Goal: Task Accomplishment & Management: Manage account settings

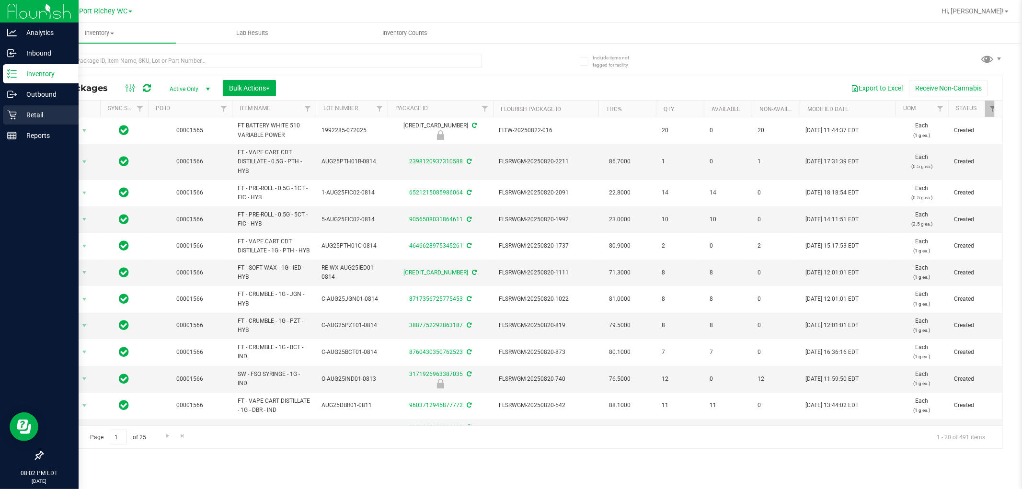
click at [24, 119] on p "Retail" at bounding box center [45, 114] width 57 height 11
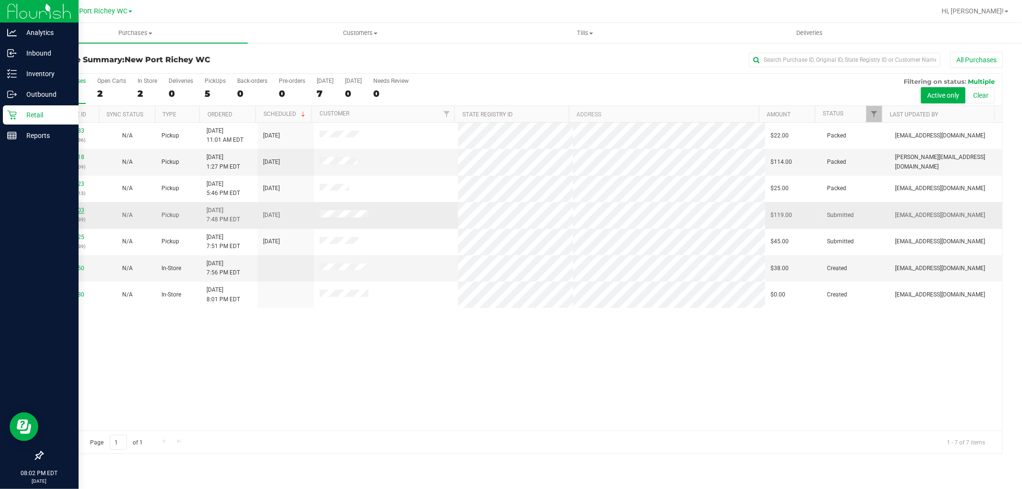
click at [70, 207] on link "11859503" at bounding box center [70, 210] width 27 height 7
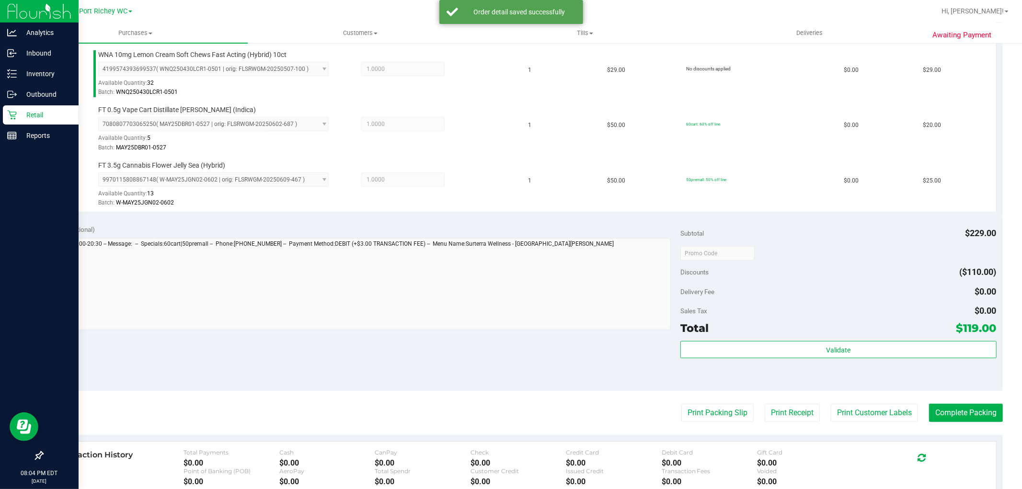
scroll to position [372, 0]
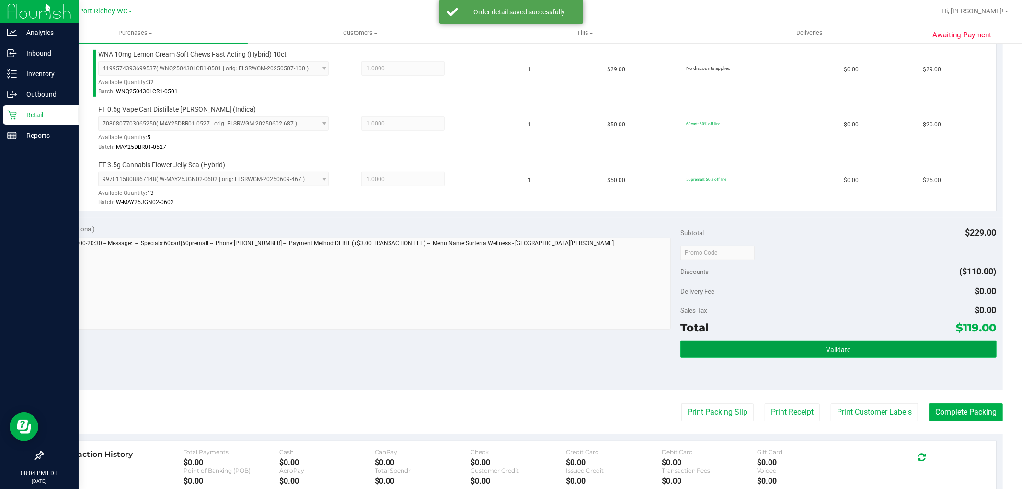
click at [772, 356] on button "Validate" at bounding box center [838, 349] width 316 height 17
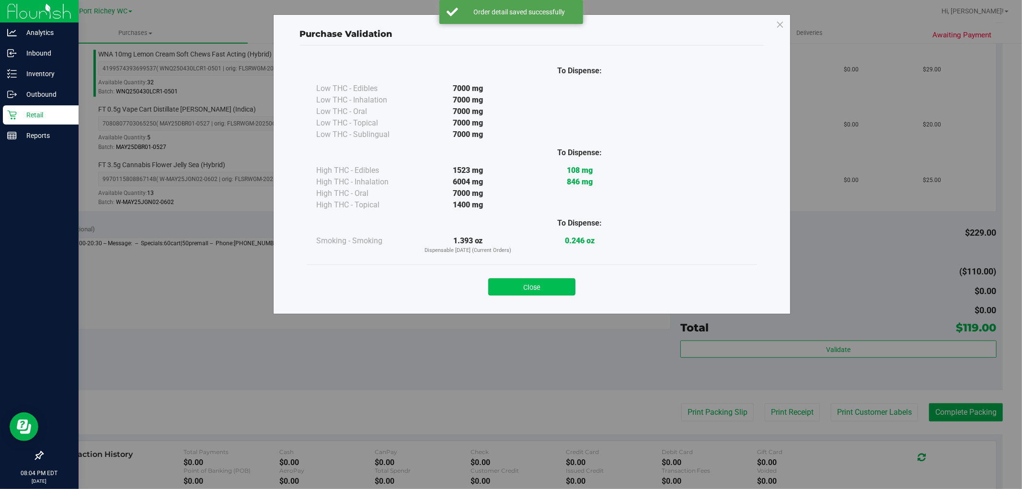
click at [532, 284] on button "Close" at bounding box center [531, 286] width 87 height 17
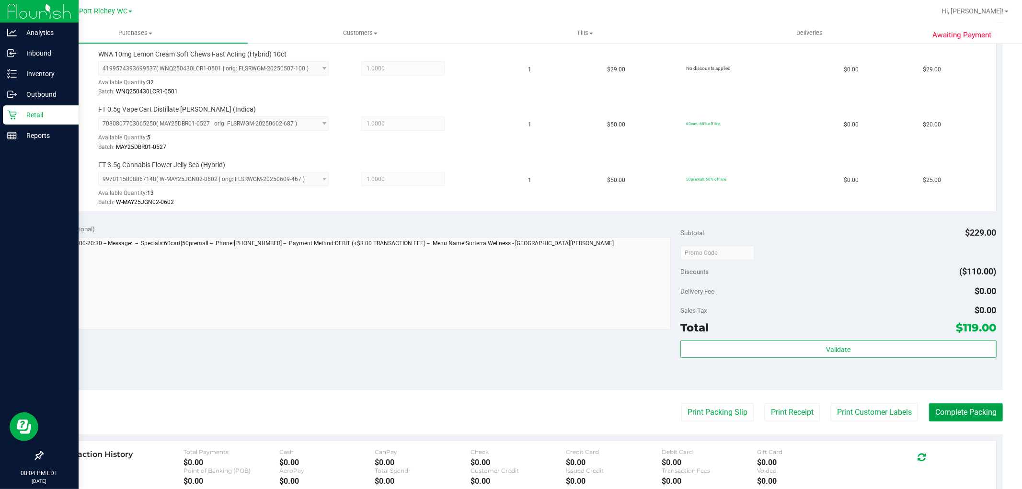
click at [949, 408] on button "Complete Packing" at bounding box center [966, 412] width 74 height 18
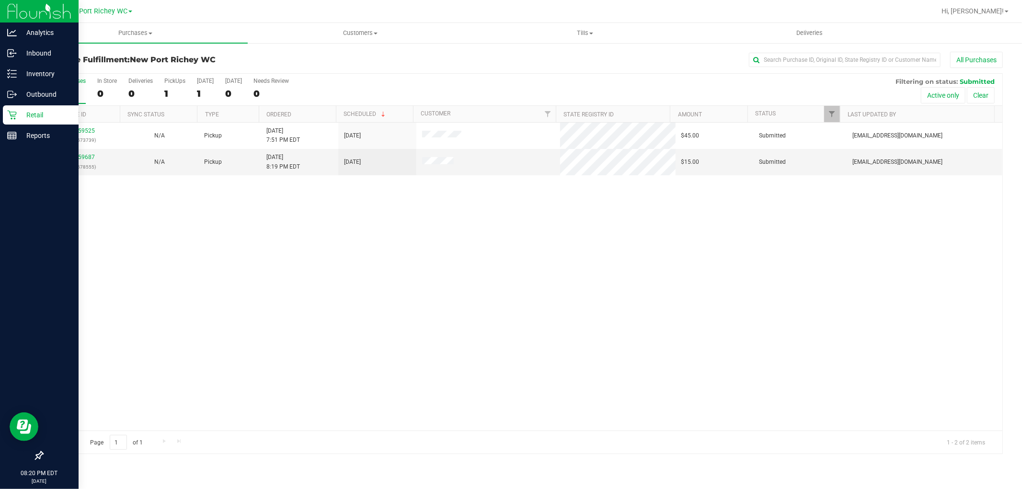
click at [26, 118] on p "Retail" at bounding box center [45, 114] width 57 height 11
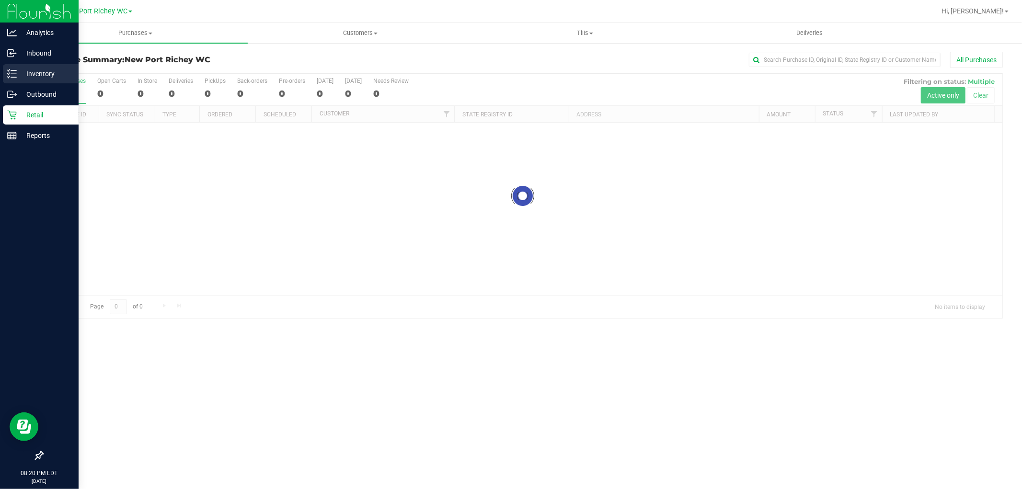
click at [36, 65] on div "Inventory" at bounding box center [41, 73] width 76 height 19
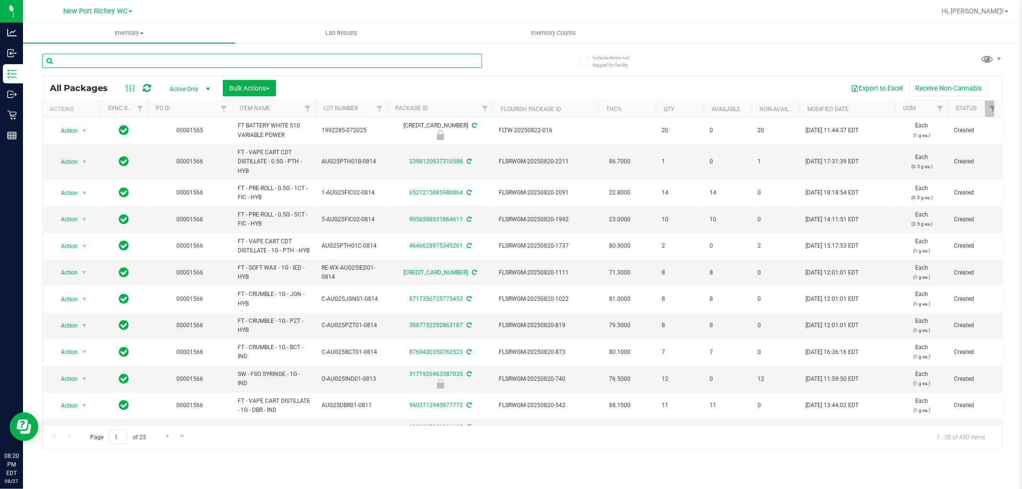
click at [106, 54] on input "text" at bounding box center [262, 61] width 440 height 14
click at [105, 64] on input "text" at bounding box center [262, 61] width 440 height 14
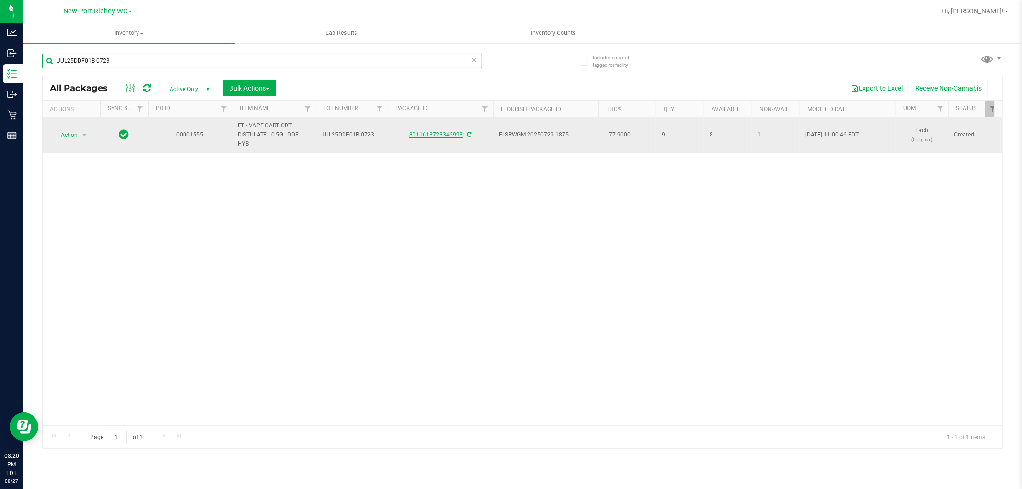
type input "JUL25DDF01B-0723"
click at [421, 136] on link "8011613723346993" at bounding box center [436, 134] width 54 height 7
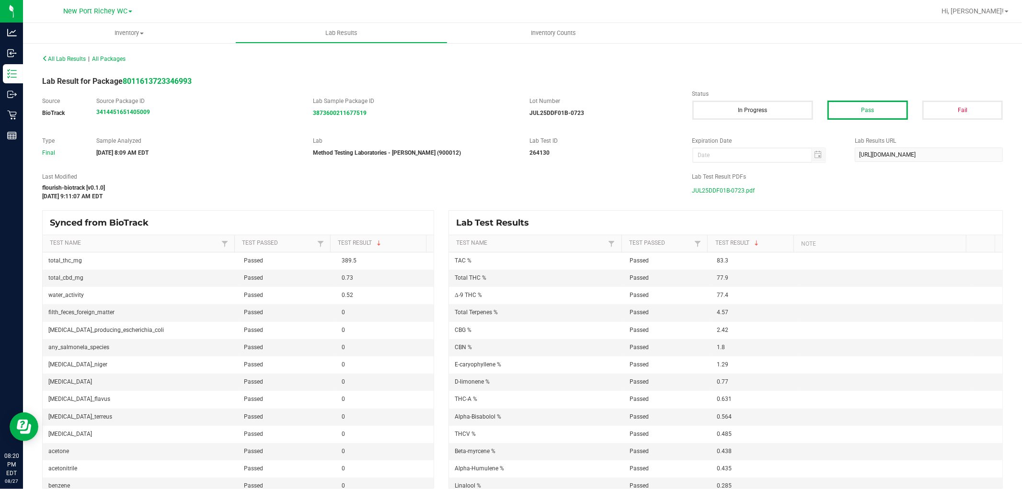
click at [728, 187] on span "JUL25DDF01B-0723.pdf" at bounding box center [723, 190] width 63 height 14
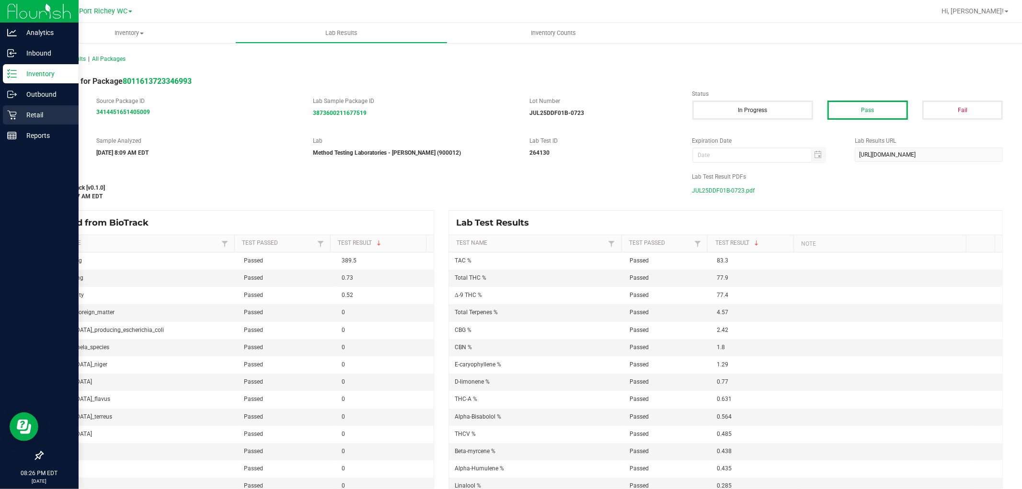
click at [11, 117] on icon at bounding box center [12, 115] width 10 height 10
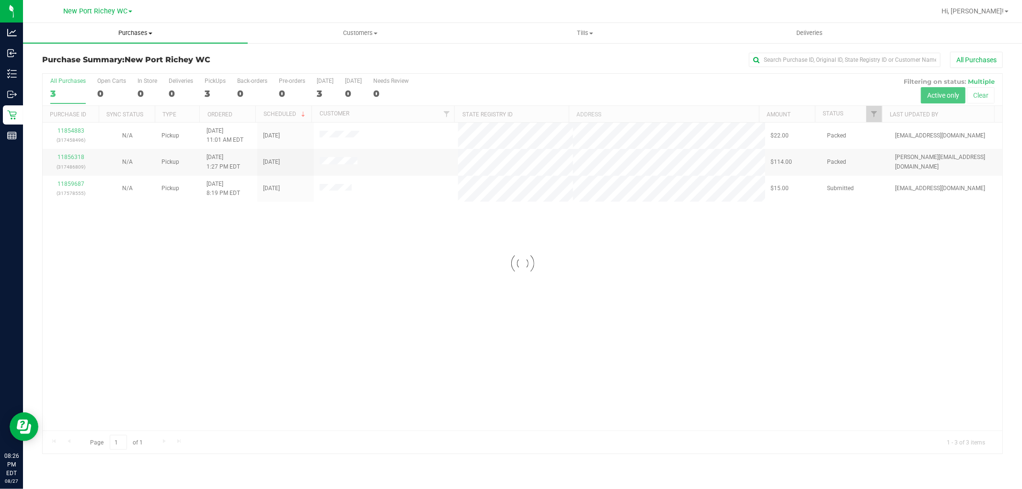
click at [121, 29] on span "Purchases" at bounding box center [135, 33] width 225 height 9
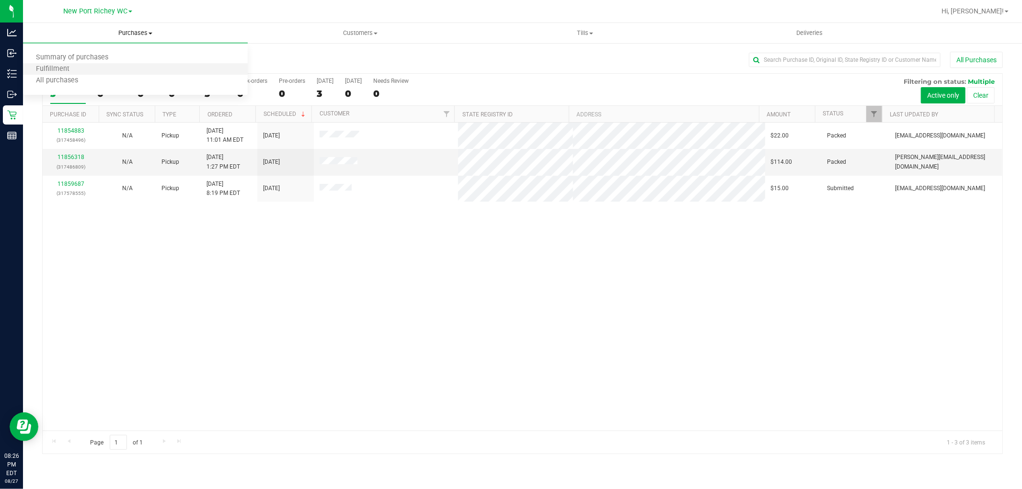
click at [115, 67] on li "Fulfillment" at bounding box center [135, 69] width 225 height 11
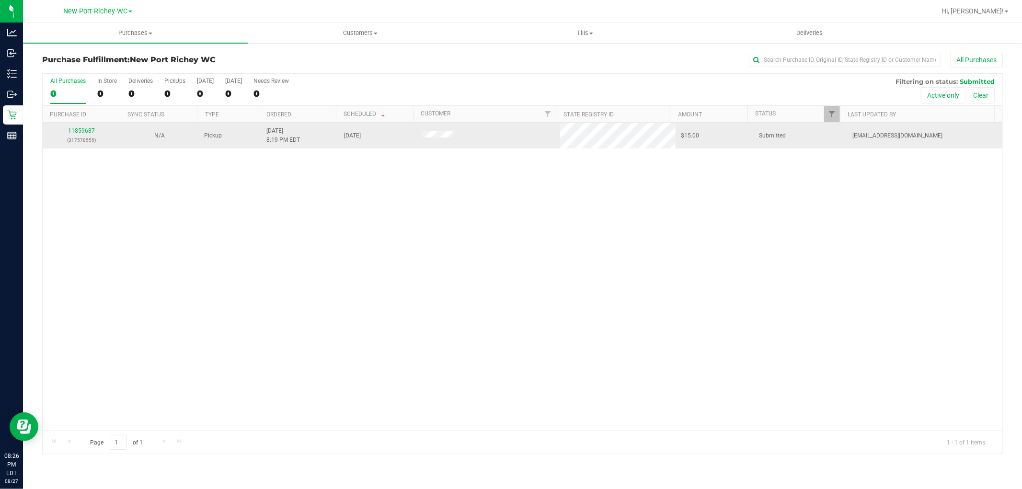
click at [83, 136] on p "(317578555)" at bounding box center [81, 140] width 66 height 9
click at [82, 127] on div "11859687 (317578555)" at bounding box center [81, 135] width 66 height 18
click at [85, 129] on link "11859687" at bounding box center [81, 130] width 27 height 7
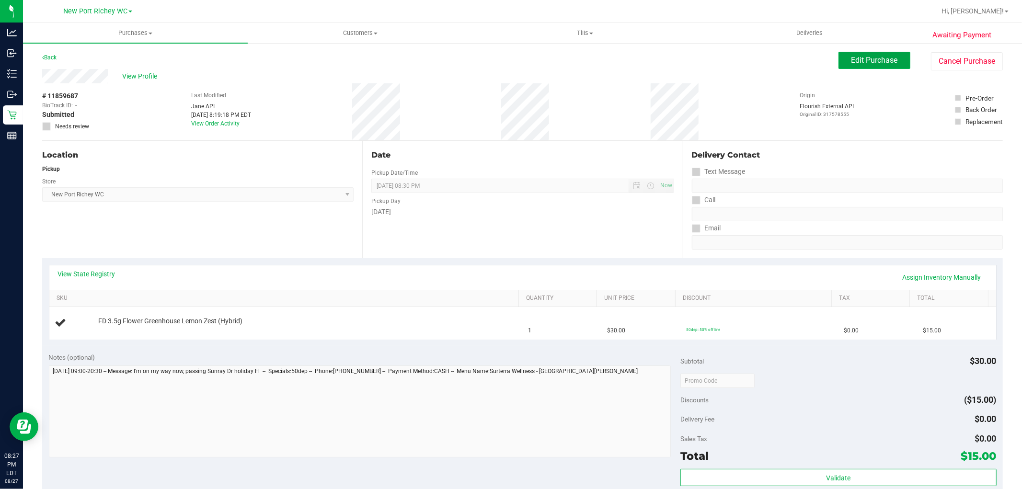
click at [856, 62] on span "Edit Purchase" at bounding box center [874, 60] width 46 height 9
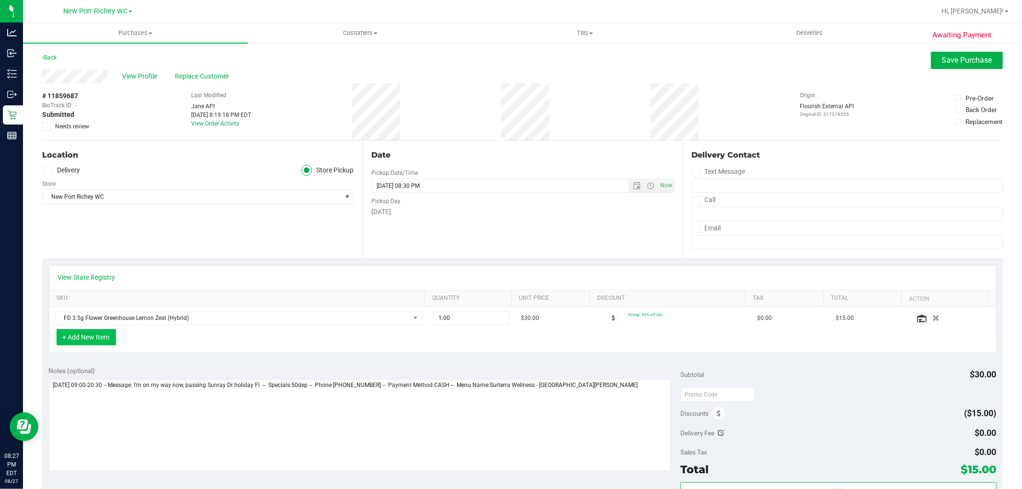
click at [113, 340] on button "+ Add New Item" at bounding box center [86, 337] width 59 height 16
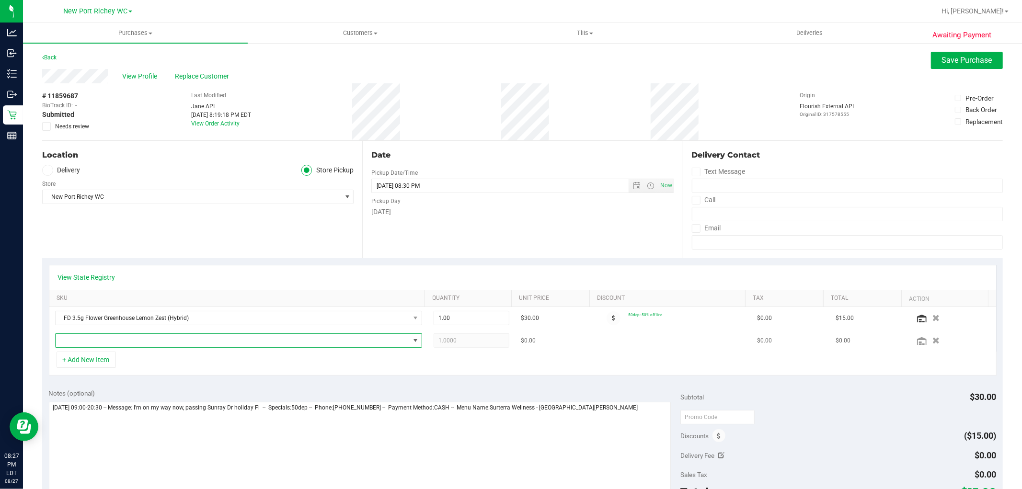
click at [117, 337] on span "NO DATA FOUND" at bounding box center [233, 340] width 354 height 13
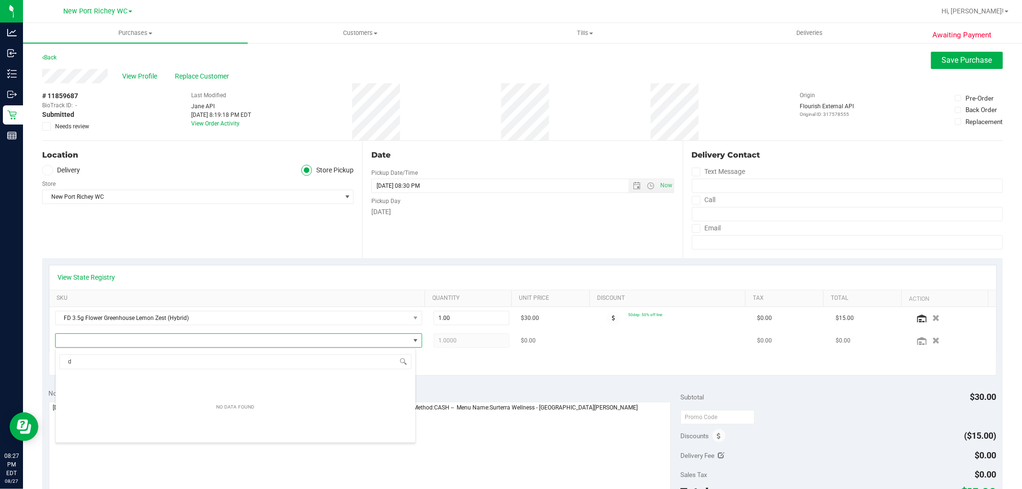
scroll to position [14, 357]
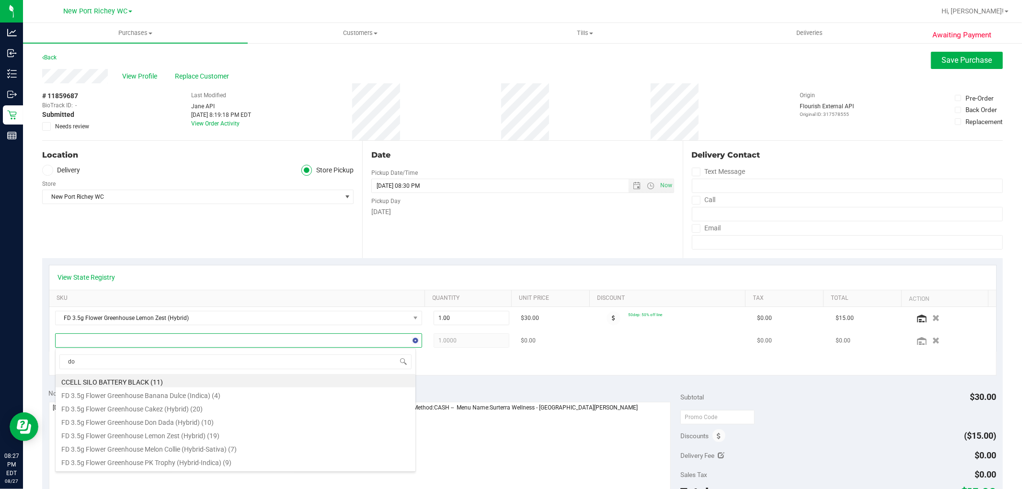
type input "don"
click at [223, 382] on li "FD 3.5g Flower Greenhouse Don Dada (Hybrid) (10)" at bounding box center [236, 380] width 360 height 13
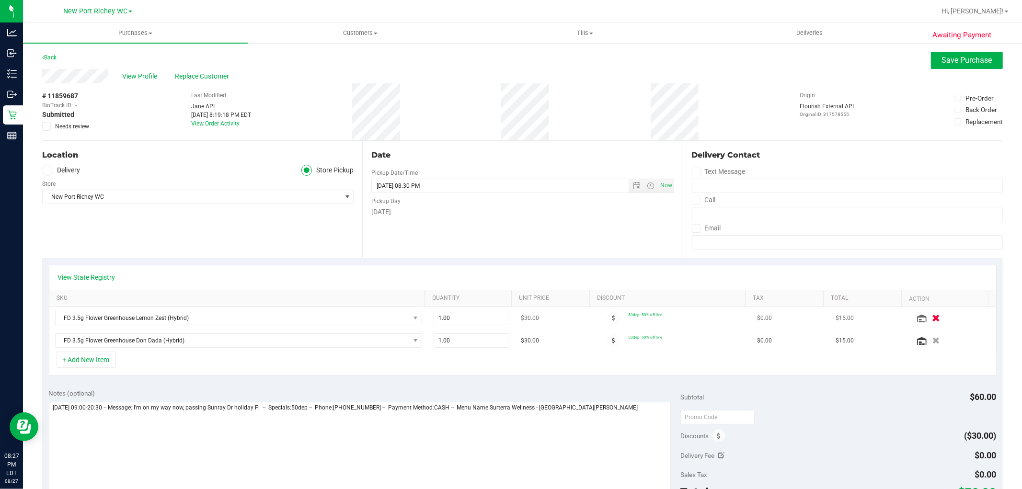
click at [931, 317] on icon "button" at bounding box center [935, 318] width 8 height 7
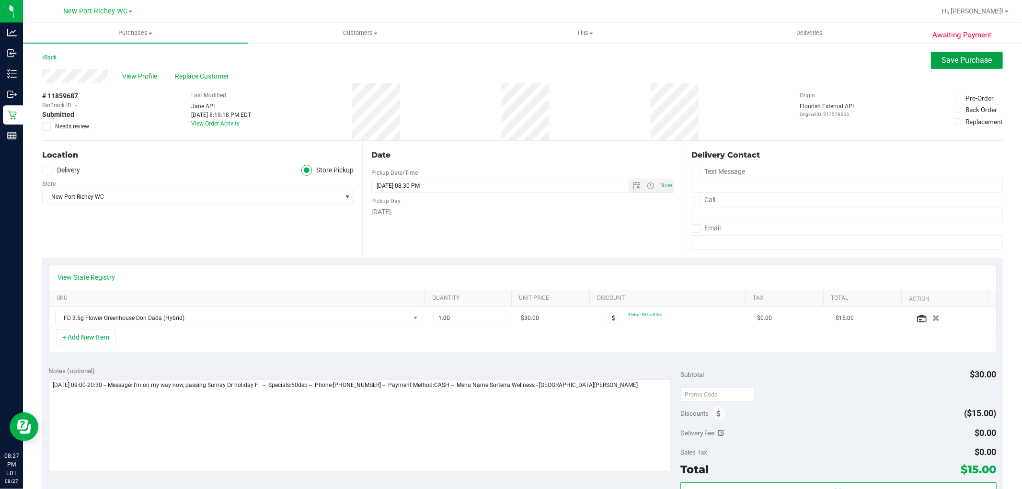
click at [932, 60] on button "Save Purchase" at bounding box center [967, 60] width 72 height 17
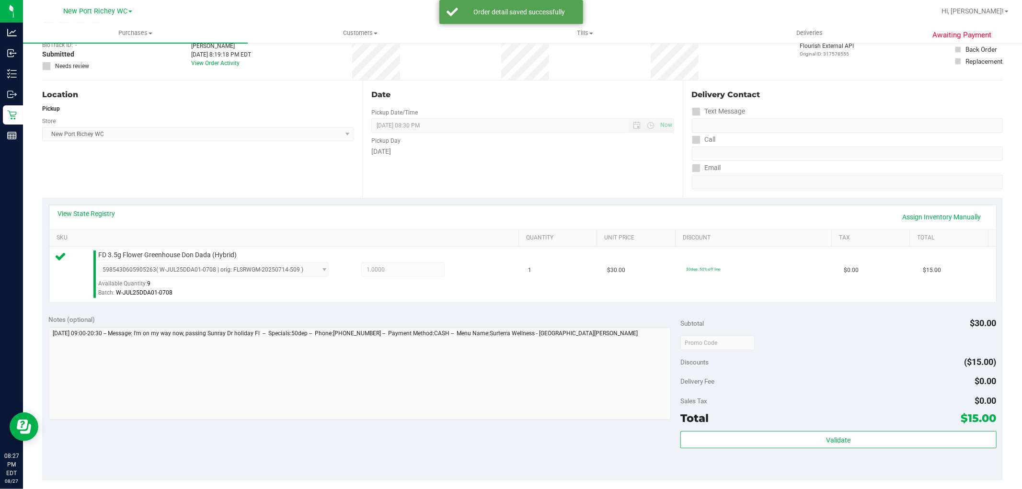
scroll to position [213, 0]
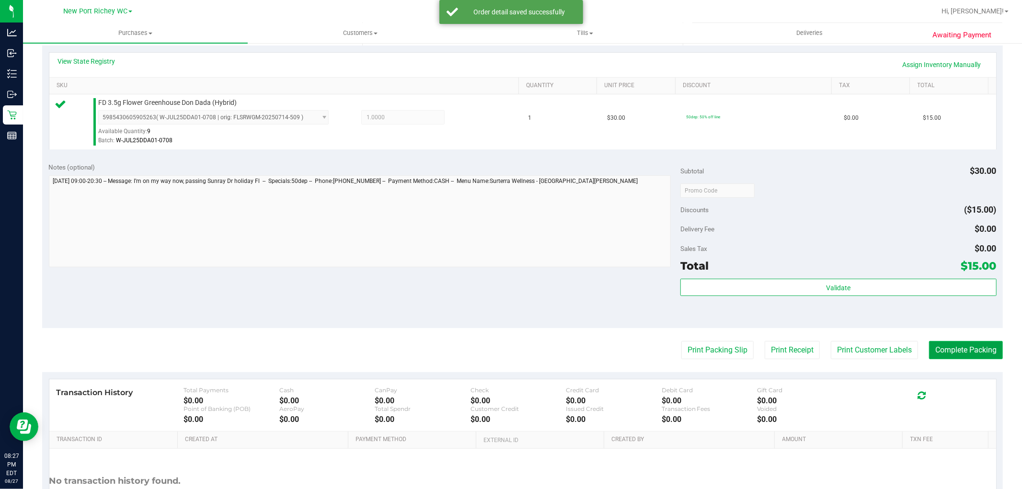
click at [946, 352] on button "Complete Packing" at bounding box center [966, 350] width 74 height 18
